Goal: Navigation & Orientation: Find specific page/section

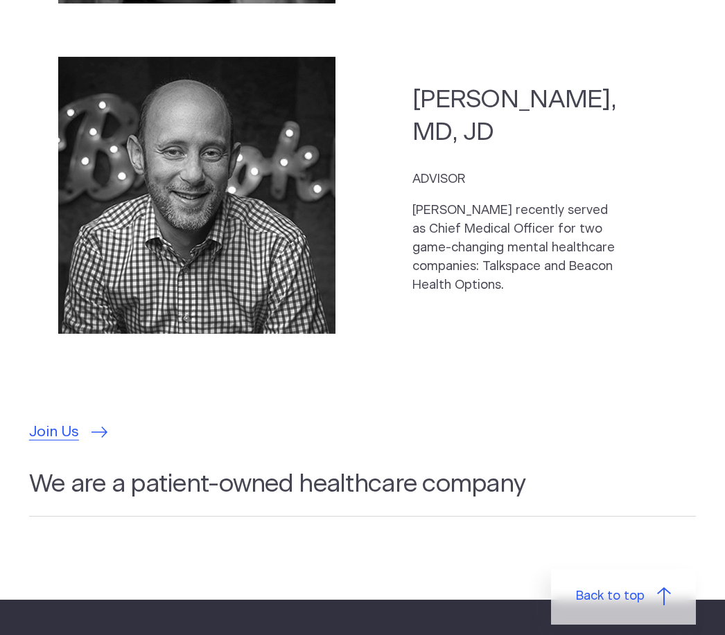
scroll to position [3974, 0]
click at [52, 421] on span "Join Us" at bounding box center [54, 432] width 50 height 22
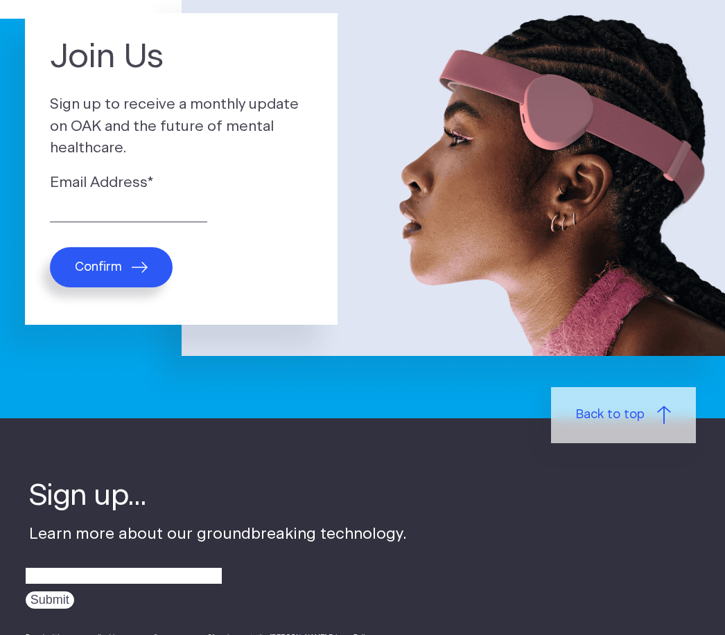
scroll to position [97, 0]
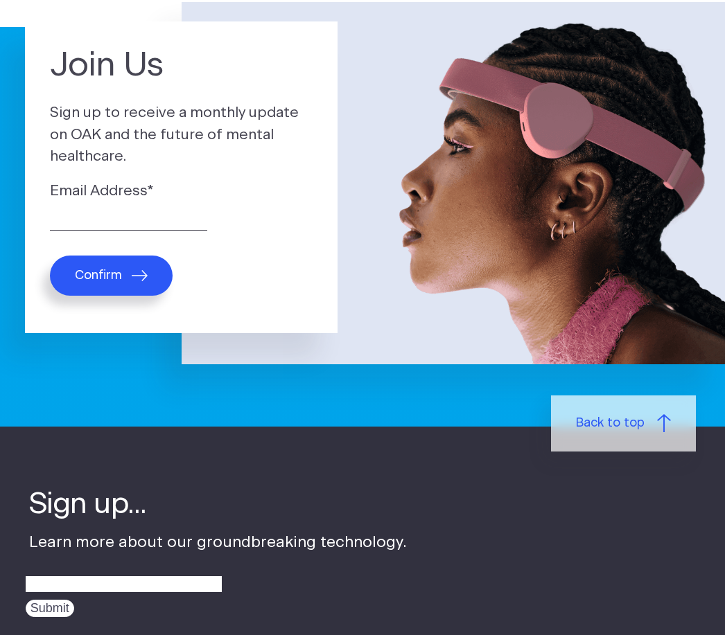
click at [592, 159] on img at bounding box center [454, 183] width 544 height 362
click at [572, 125] on img at bounding box center [454, 183] width 544 height 362
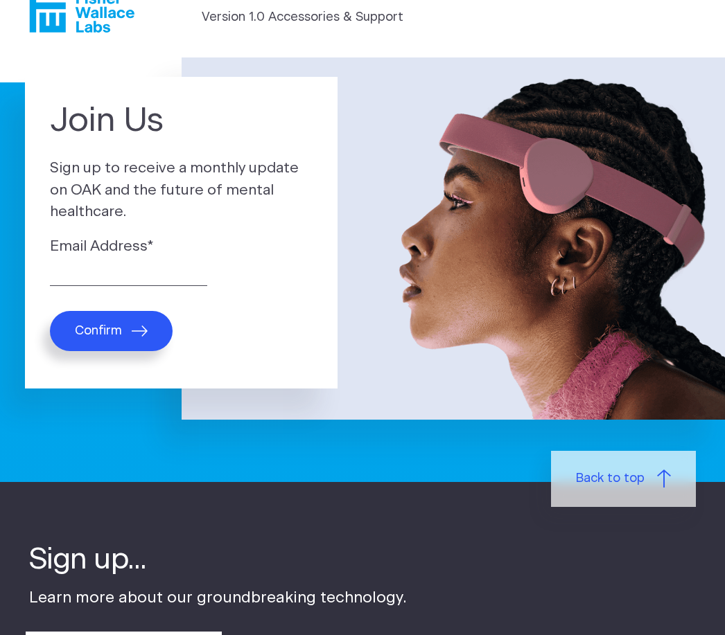
scroll to position [0, 0]
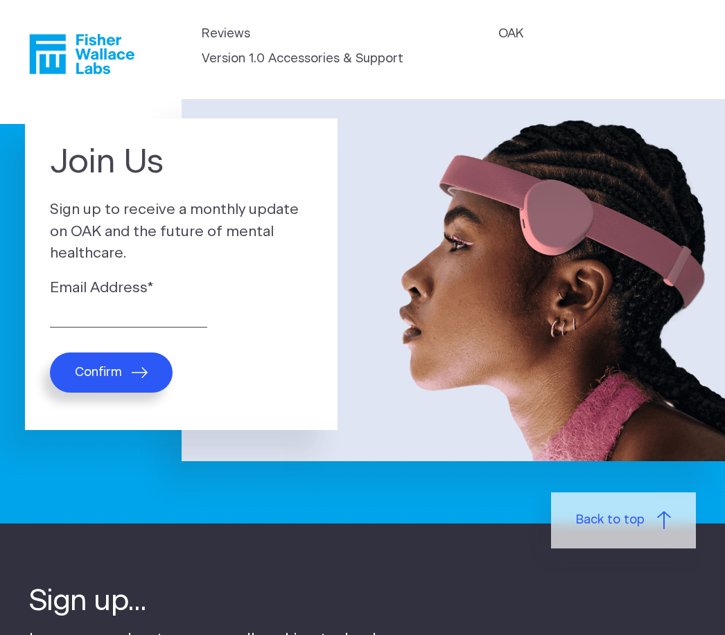
click at [254, 68] on link "Version 1.0 Accessories & Support" at bounding box center [303, 59] width 202 height 19
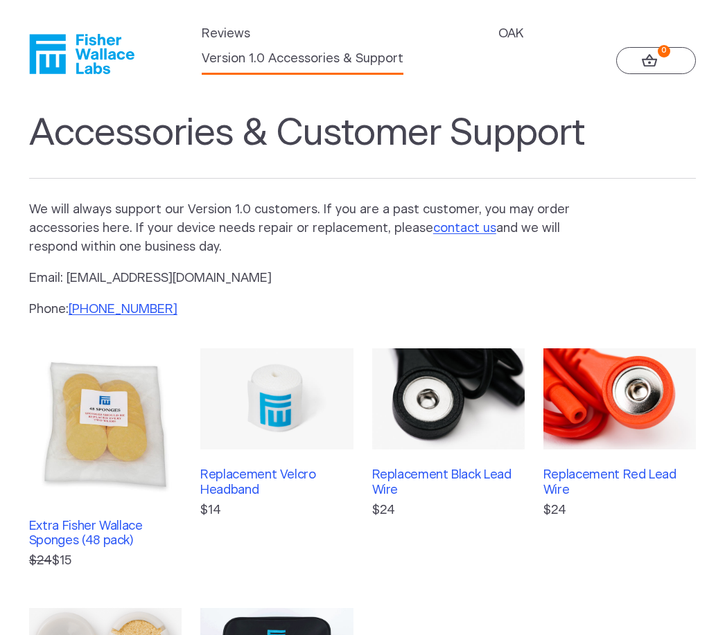
click at [213, 33] on link "Reviews" at bounding box center [226, 34] width 49 height 19
